Goal: Task Accomplishment & Management: Manage account settings

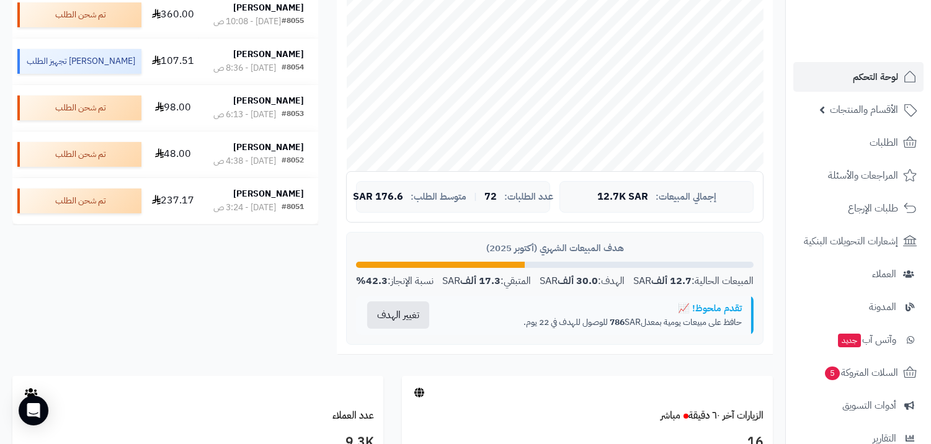
scroll to position [344, 0]
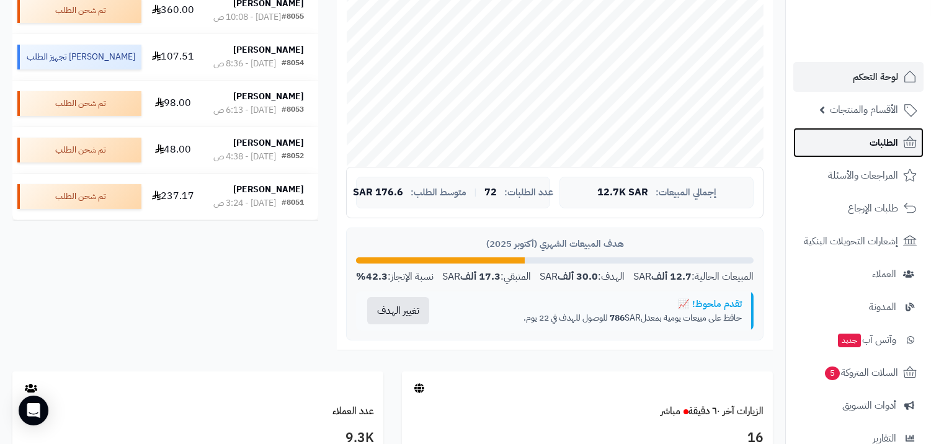
click at [854, 143] on link "الطلبات" at bounding box center [858, 143] width 130 height 30
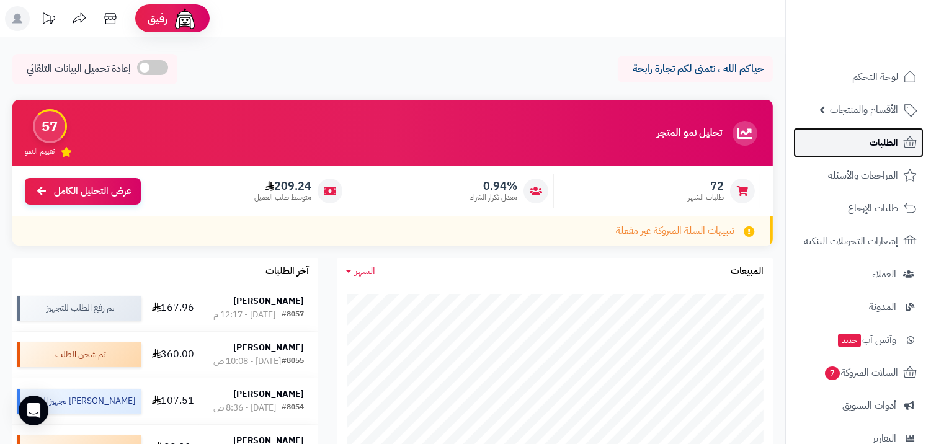
click at [860, 152] on link "الطلبات" at bounding box center [858, 143] width 130 height 30
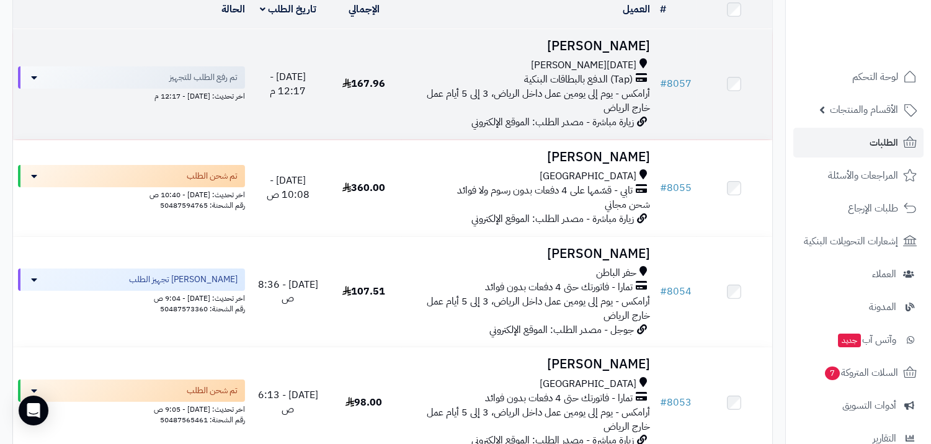
scroll to position [138, 0]
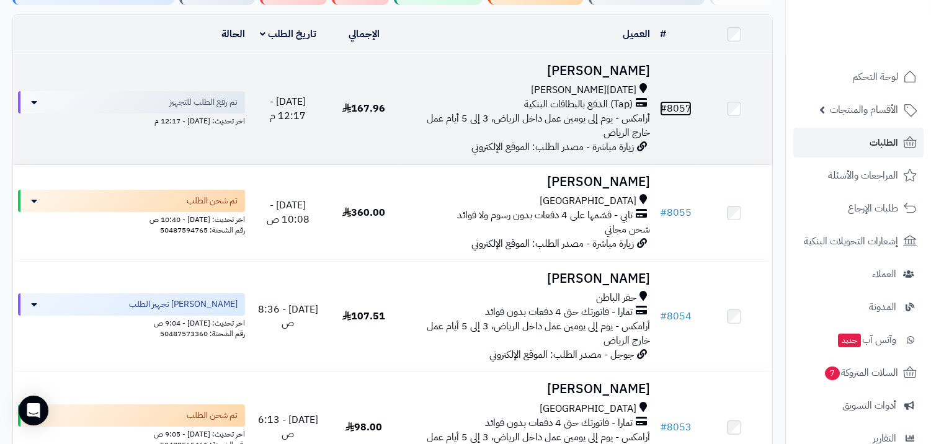
click at [679, 106] on link "# 8057" at bounding box center [676, 108] width 32 height 15
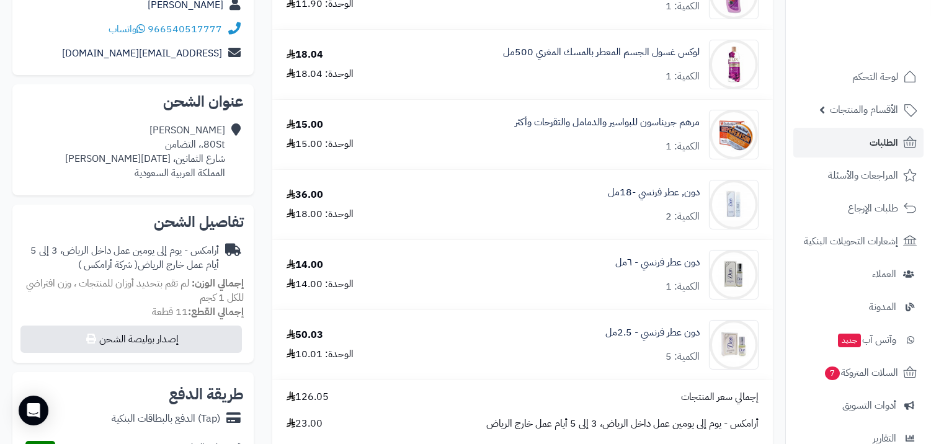
scroll to position [206, 0]
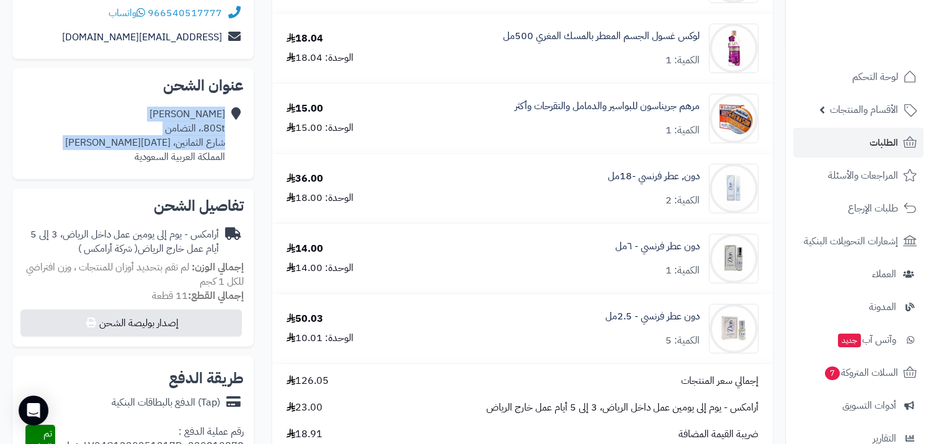
drag, startPoint x: 226, startPoint y: 154, endPoint x: 226, endPoint y: 129, distance: 24.8
click at [226, 129] on div "[PERSON_NAME] 80St.، التضامن شارع الثمانين، [DATE][PERSON_NAME] المملكة العربية…" at bounding box center [132, 135] width 221 height 66
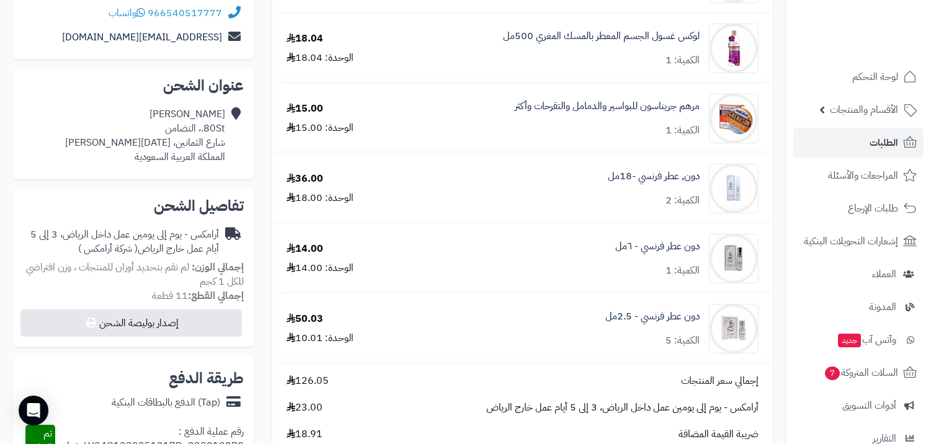
drag, startPoint x: 212, startPoint y: 158, endPoint x: 123, endPoint y: 154, distance: 89.4
click at [200, 157] on div "[PERSON_NAME] 80St.، التضامن شارع الثمانين، [DATE][PERSON_NAME] المملكة العربية…" at bounding box center [145, 135] width 160 height 56
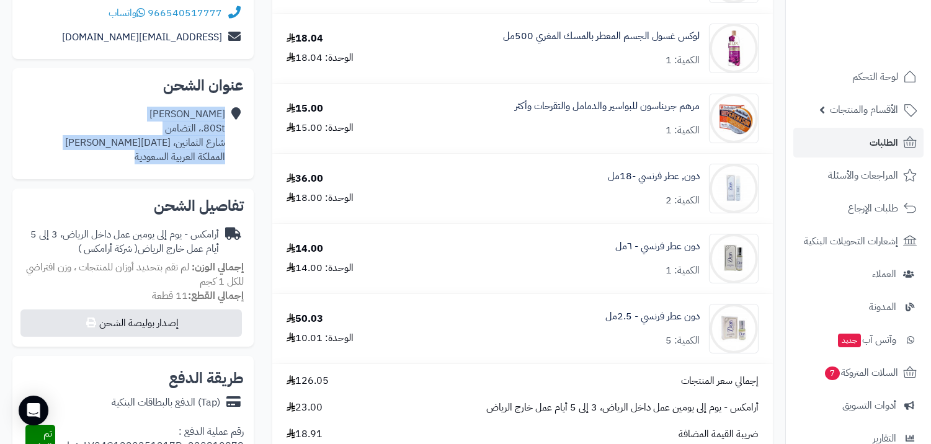
drag, startPoint x: 135, startPoint y: 156, endPoint x: 225, endPoint y: 113, distance: 99.3
click at [225, 113] on div "[PERSON_NAME] 80St.، التضامن شارع الثمانين، [DATE][PERSON_NAME] المملكة العربية…" at bounding box center [132, 135] width 221 height 66
copy div "[PERSON_NAME] 80St.، التضامن شارع الثمانين، [DATE][PERSON_NAME] المملكة العربية…"
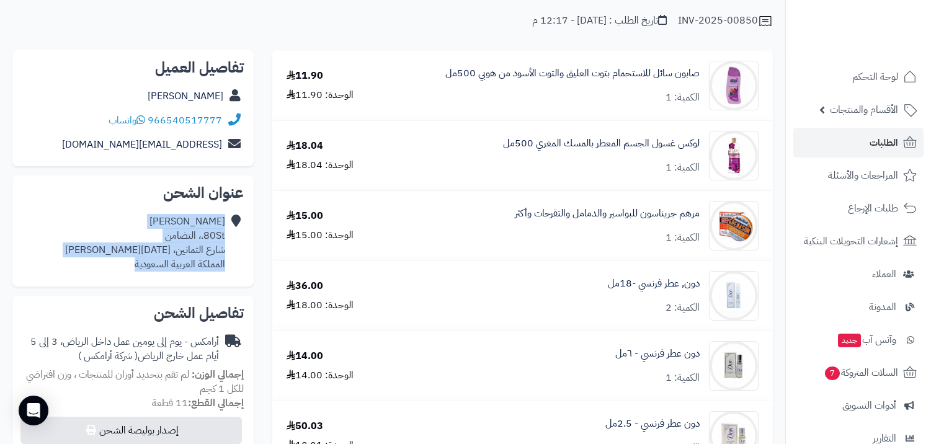
scroll to position [69, 0]
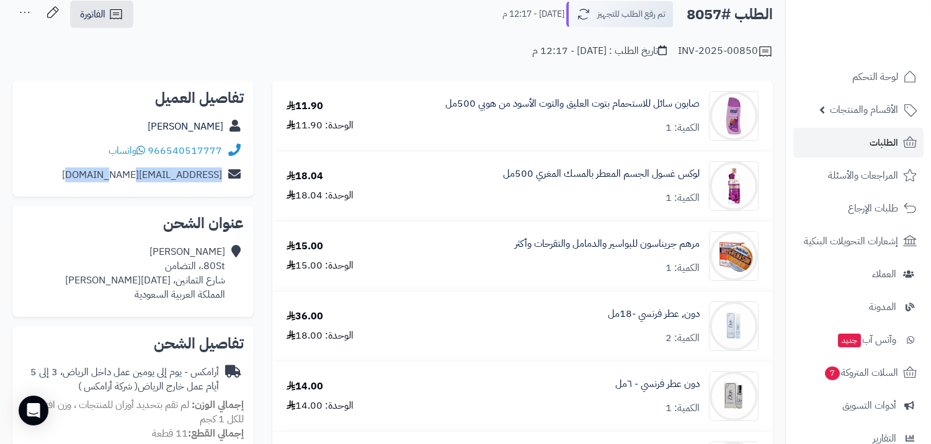
drag, startPoint x: 89, startPoint y: 172, endPoint x: 220, endPoint y: 177, distance: 131.6
click at [220, 177] on div "[EMAIL_ADDRESS][DOMAIN_NAME]" at bounding box center [132, 175] width 221 height 24
copy link "[EMAIL_ADDRESS][DOMAIN_NAME]"
drag, startPoint x: 859, startPoint y: 136, endPoint x: 838, endPoint y: 128, distance: 22.8
click at [859, 137] on link "الطلبات" at bounding box center [858, 143] width 130 height 30
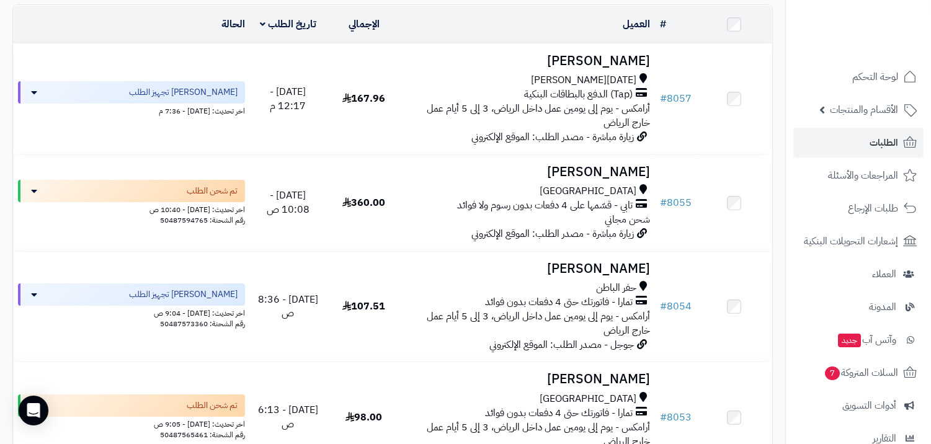
scroll to position [138, 0]
